Goal: Communication & Community: Participate in discussion

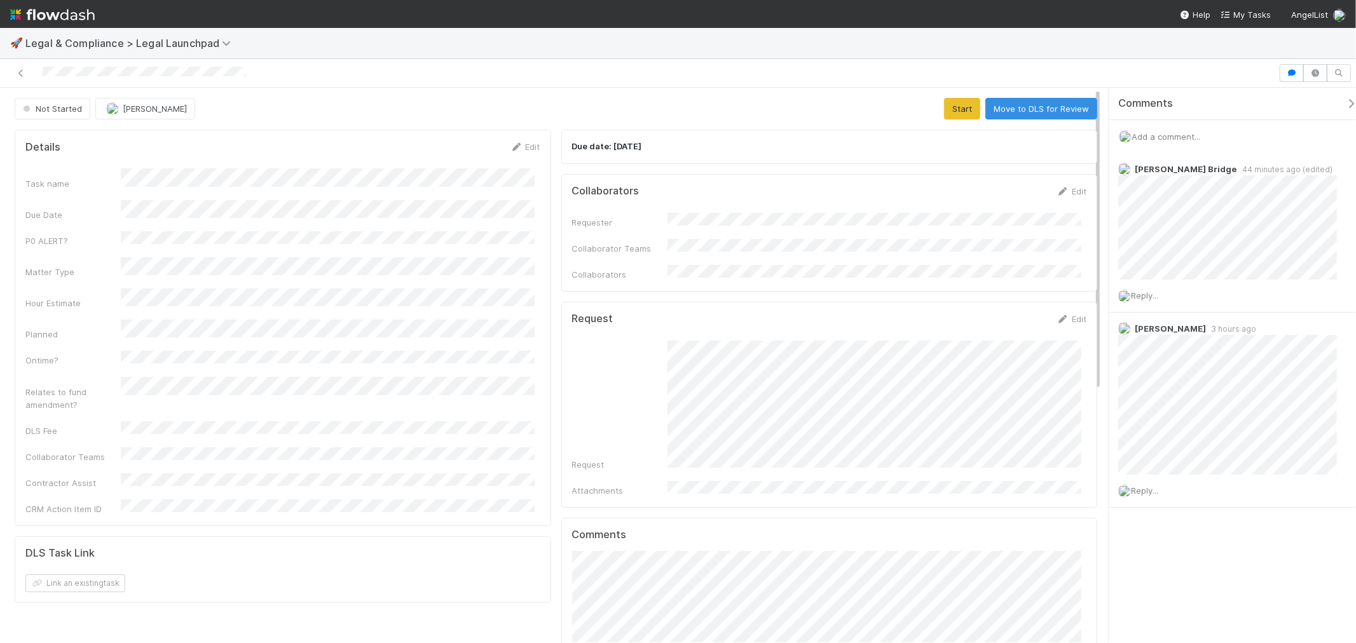
click at [1198, 138] on span "Add a comment..." at bounding box center [1165, 137] width 69 height 10
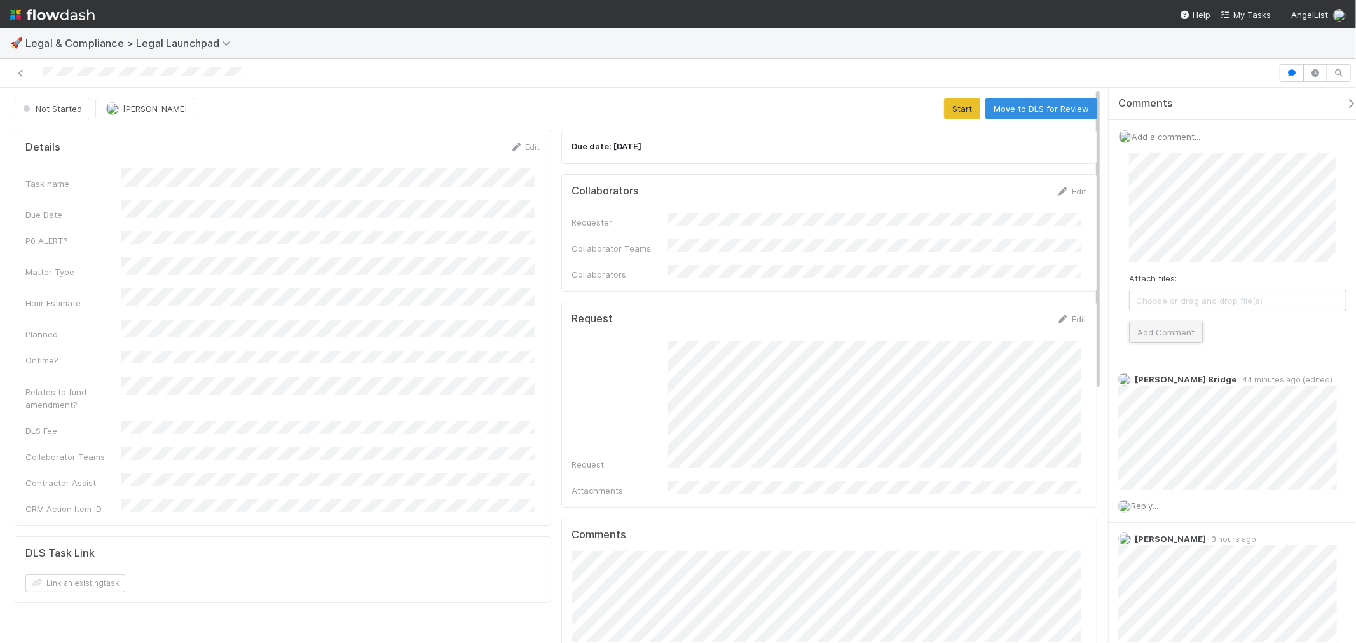
click at [1147, 331] on button "Add Comment" at bounding box center [1166, 333] width 74 height 22
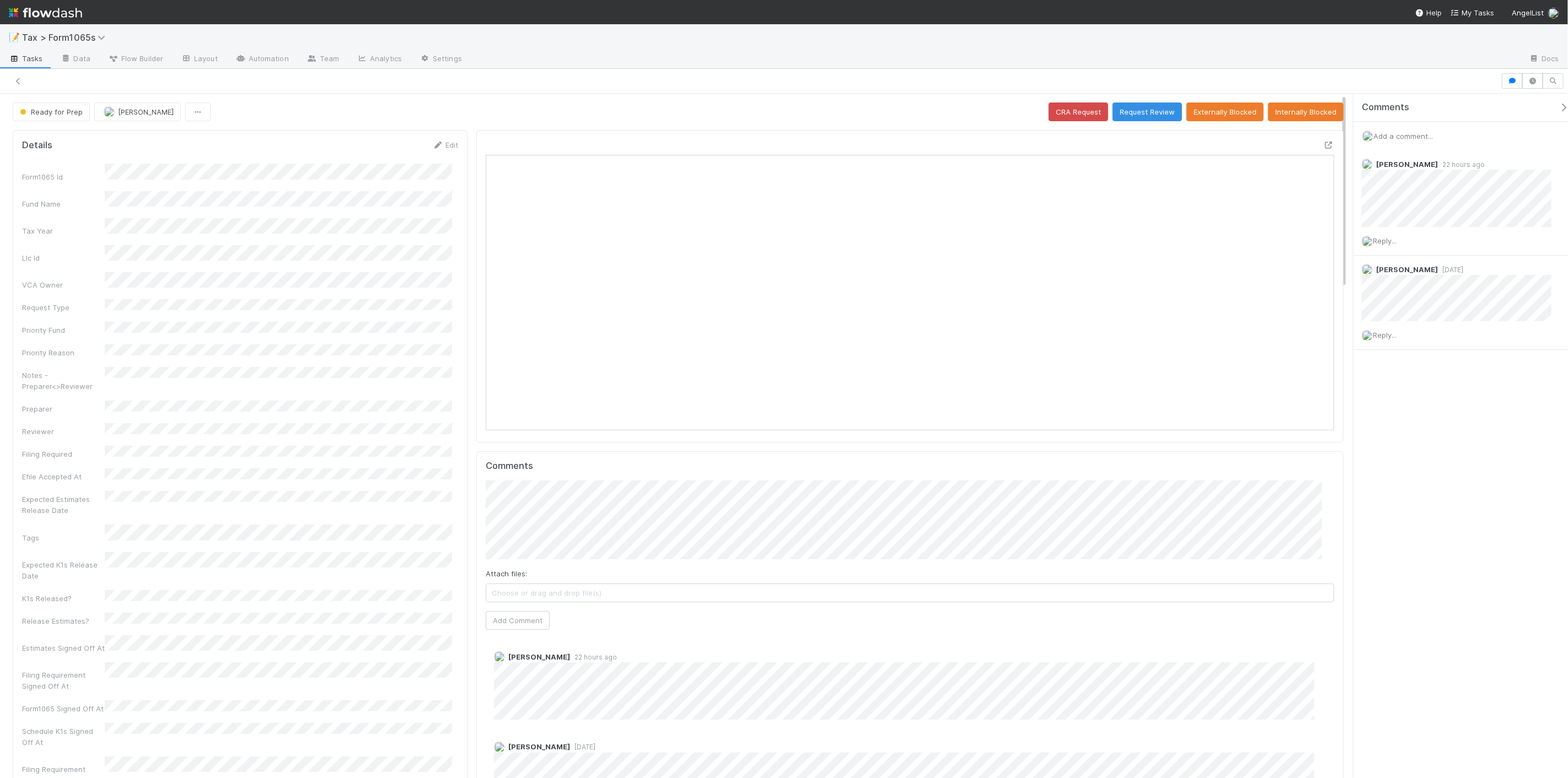
scroll to position [215, 828]
